Goal: Task Accomplishment & Management: Use online tool/utility

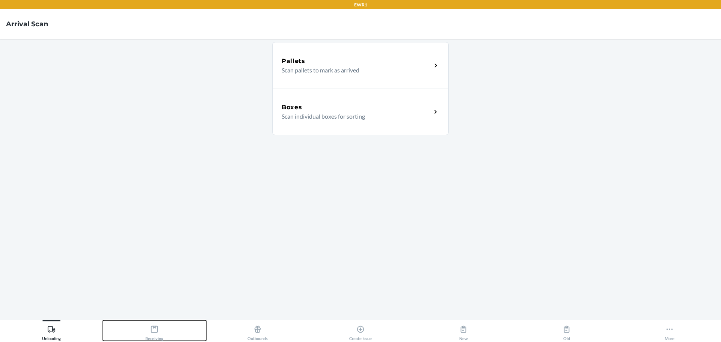
click at [168, 333] on button "Receiving" at bounding box center [154, 330] width 103 height 21
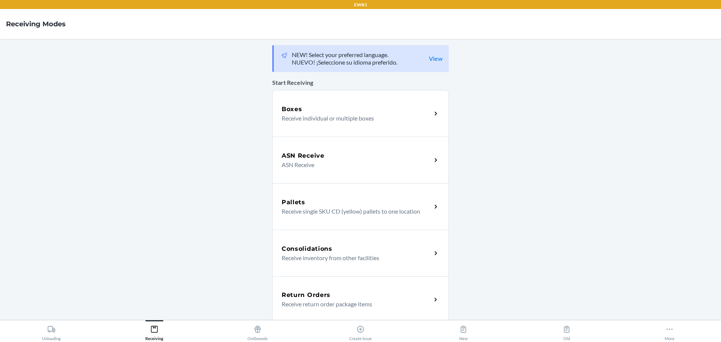
click at [300, 161] on p "ASN Receive" at bounding box center [354, 164] width 144 height 9
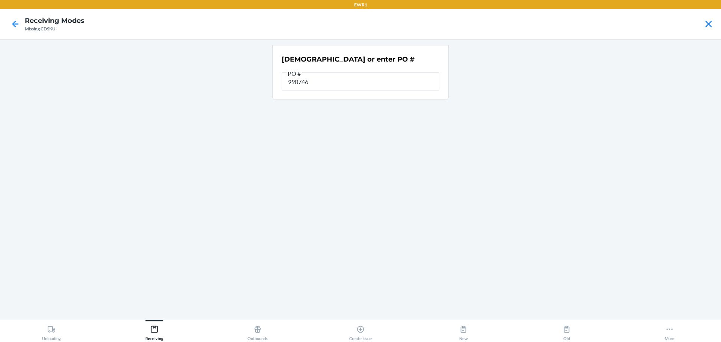
type input "9907464"
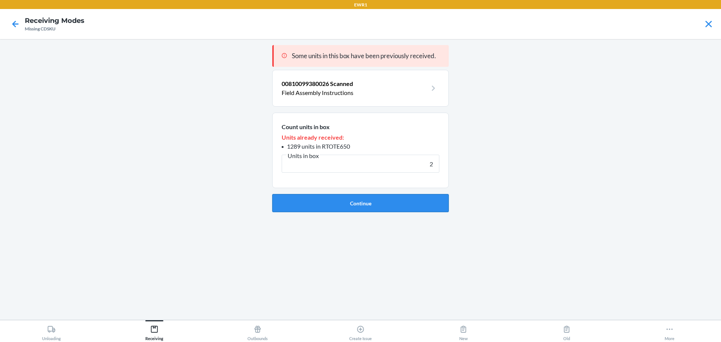
type input "2"
click at [328, 203] on button "Continue" at bounding box center [360, 203] width 177 height 18
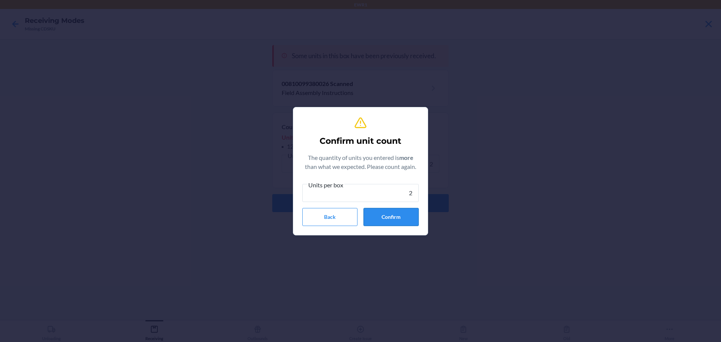
type input "2"
click at [370, 214] on button "Confirm" at bounding box center [391, 217] width 55 height 18
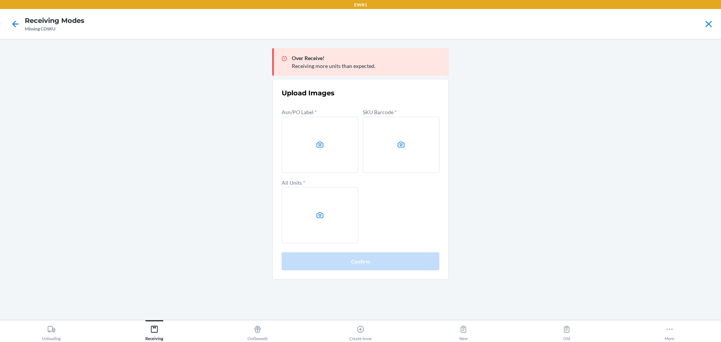
click at [324, 147] on icon at bounding box center [320, 145] width 9 height 9
click at [0, 0] on input "file" at bounding box center [0, 0] width 0 height 0
click at [389, 148] on label at bounding box center [401, 145] width 77 height 56
click at [0, 0] on input "file" at bounding box center [0, 0] width 0 height 0
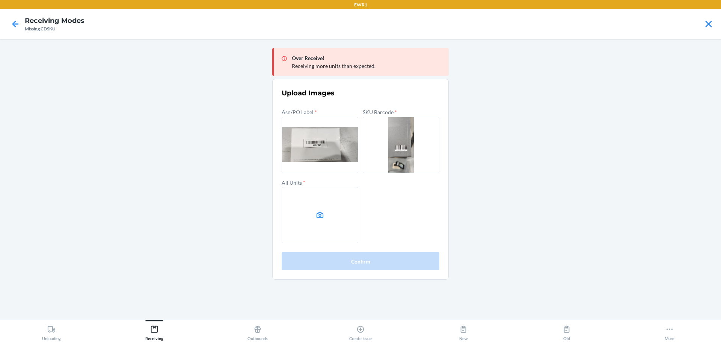
click at [314, 215] on label at bounding box center [320, 215] width 77 height 56
click at [0, 0] on input "file" at bounding box center [0, 0] width 0 height 0
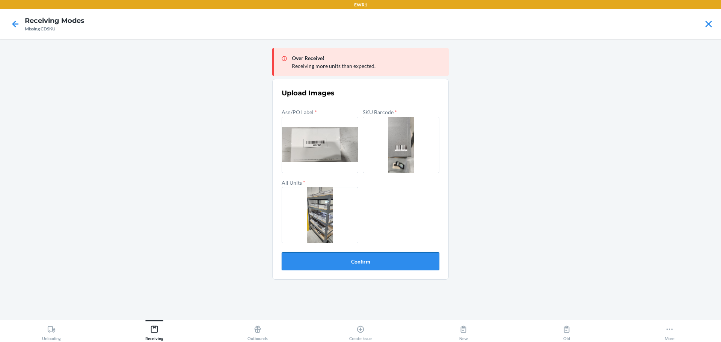
click at [354, 269] on button "Confirm" at bounding box center [361, 261] width 158 height 18
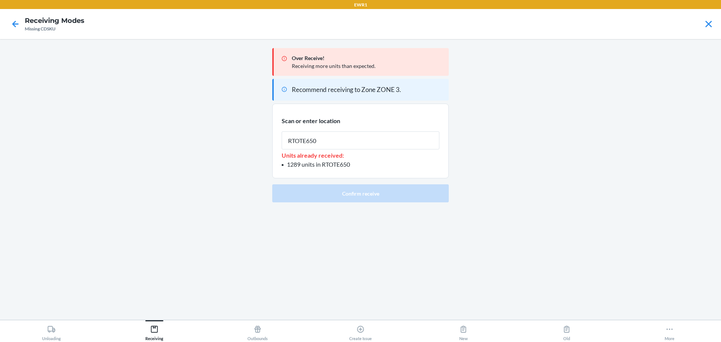
type input "RTOTE650"
